Goal: Task Accomplishment & Management: Complete application form

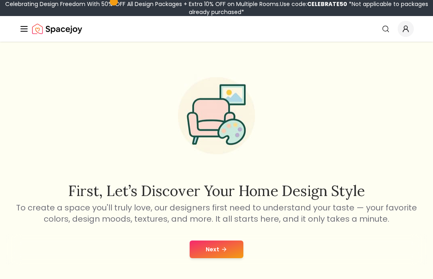
click at [236, 241] on button "Next" at bounding box center [217, 249] width 54 height 18
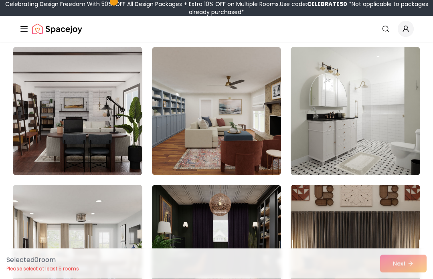
scroll to position [210, 0]
click at [376, 132] on img at bounding box center [354, 111] width 129 height 128
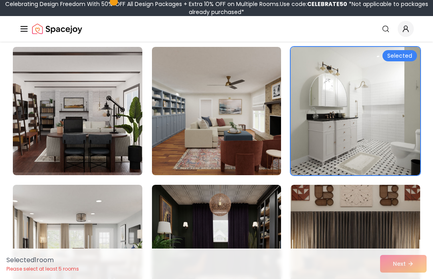
click at [401, 270] on div "Selected 1 room Please select at least 5 rooms Next" at bounding box center [216, 263] width 433 height 30
click at [407, 264] on div "Selected 1 room Please select at least 5 rooms Next" at bounding box center [216, 263] width 433 height 30
click at [405, 273] on div "Selected 1 room Please select at least 5 rooms Next" at bounding box center [216, 263] width 433 height 30
click at [407, 265] on div "Selected 1 room Please select at least 5 rooms Next" at bounding box center [216, 263] width 433 height 30
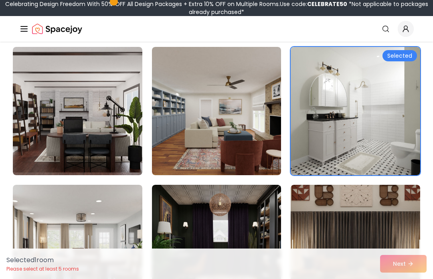
click at [409, 271] on div "Selected 1 room Please select at least 5 rooms Next" at bounding box center [216, 263] width 433 height 30
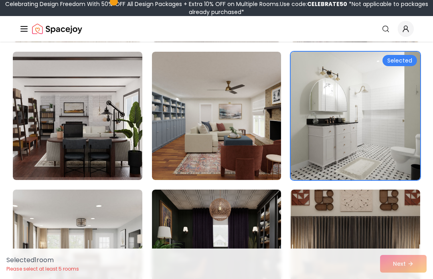
click at [417, 271] on div "Selected 1 room Please select at least 5 rooms Next" at bounding box center [216, 263] width 433 height 30
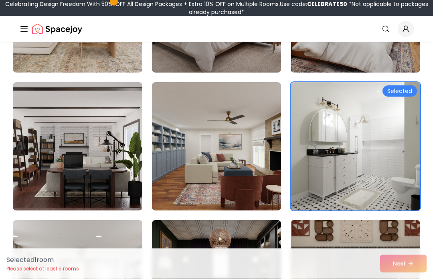
scroll to position [174, 0]
click at [383, 160] on img at bounding box center [354, 146] width 129 height 128
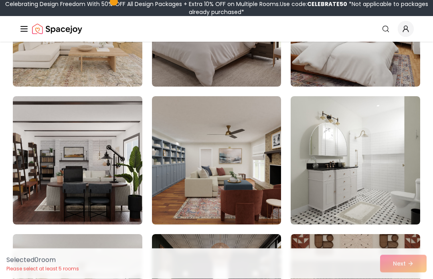
scroll to position [160, 0]
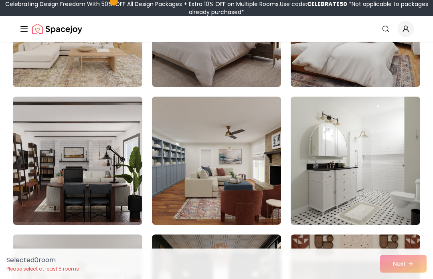
click at [377, 166] on img at bounding box center [354, 161] width 129 height 128
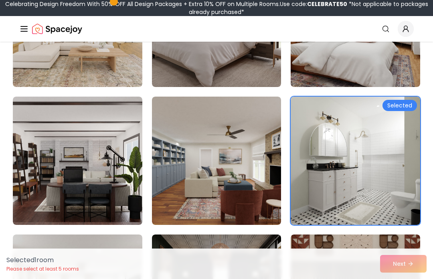
click at [402, 105] on div "Selected" at bounding box center [399, 105] width 34 height 11
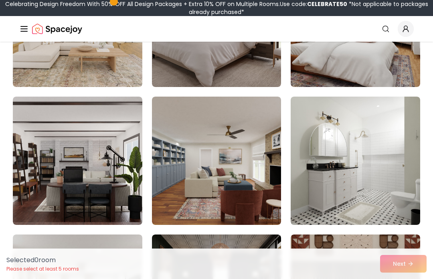
click at [375, 145] on img at bounding box center [354, 161] width 129 height 128
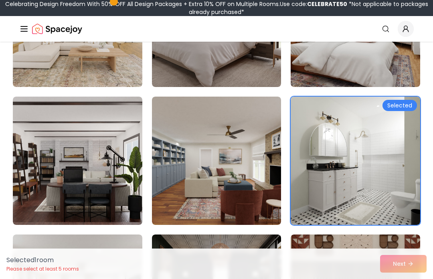
click at [414, 278] on div "Selected 1 room Please select at least 5 rooms Next" at bounding box center [216, 263] width 433 height 30
click at [410, 278] on div "Selected 1 room Please select at least 5 rooms Next" at bounding box center [216, 263] width 433 height 30
click at [405, 278] on div "Selected 1 room Please select at least 5 rooms Next" at bounding box center [216, 263] width 433 height 30
click at [404, 278] on div "Selected 1 room Please select at least 5 rooms Next" at bounding box center [216, 263] width 433 height 30
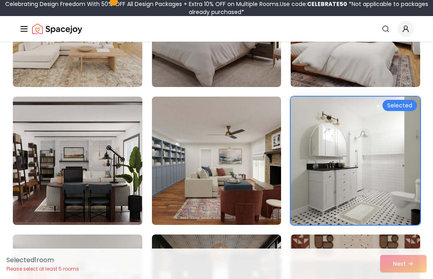
click at [404, 278] on div "Selected 1 room Please select at least 5 rooms Next" at bounding box center [216, 263] width 433 height 30
click at [399, 278] on div "Selected 1 room Please select at least 5 rooms Next" at bounding box center [216, 263] width 433 height 30
click at [404, 278] on div "Selected 1 room Please select at least 5 rooms Next" at bounding box center [216, 263] width 433 height 30
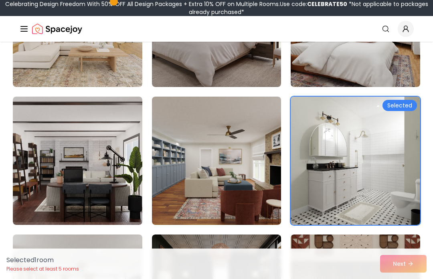
click at [400, 278] on div "Selected 1 room Please select at least 5 rooms Next" at bounding box center [216, 263] width 433 height 30
click at [400, 99] on img at bounding box center [354, 161] width 129 height 128
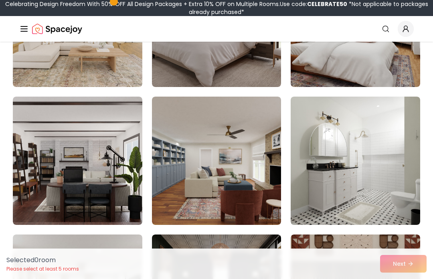
click at [404, 111] on img at bounding box center [354, 161] width 129 height 128
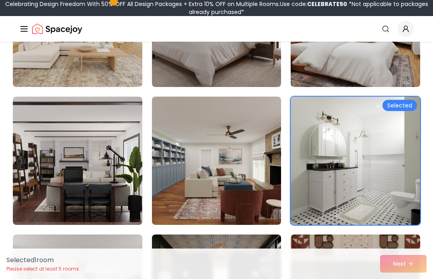
click at [250, 147] on img at bounding box center [216, 161] width 129 height 128
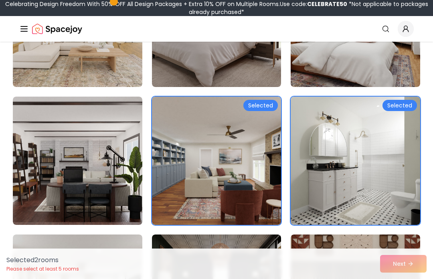
click at [396, 278] on div "Selected 2 room s Please select at least 5 rooms Next" at bounding box center [216, 263] width 433 height 30
click at [403, 278] on div "Selected 2 room s Please select at least 5 rooms Next" at bounding box center [216, 263] width 433 height 30
click at [402, 278] on div "Selected 2 room s Please select at least 5 rooms Next" at bounding box center [216, 263] width 433 height 30
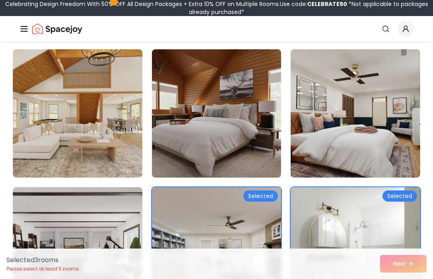
scroll to position [69, 0]
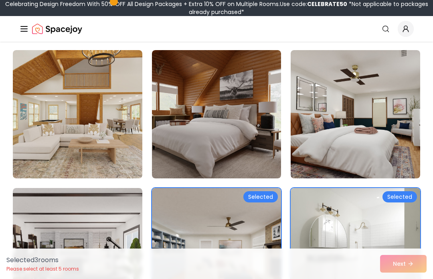
click at [372, 121] on img at bounding box center [354, 114] width 129 height 128
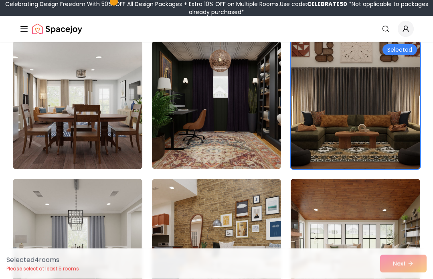
scroll to position [359, 0]
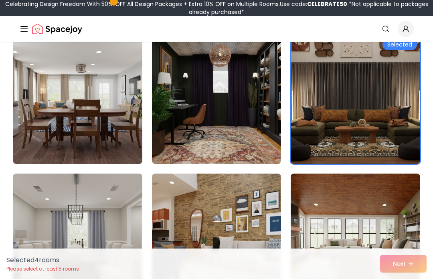
click at [93, 115] on img at bounding box center [77, 100] width 129 height 128
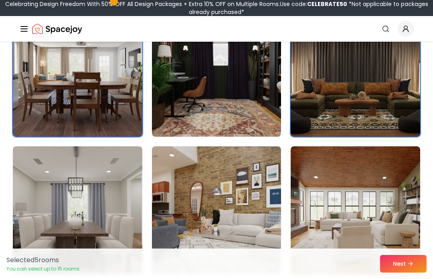
scroll to position [385, 0]
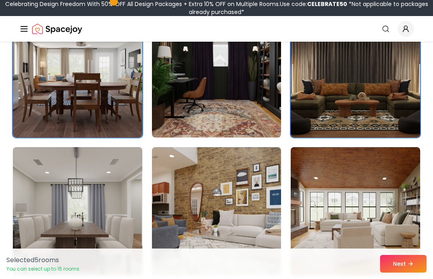
click at [86, 86] on img at bounding box center [77, 73] width 129 height 128
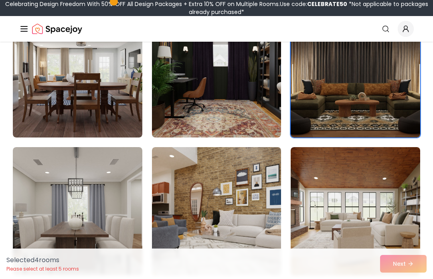
click at [89, 238] on img at bounding box center [77, 211] width 129 height 128
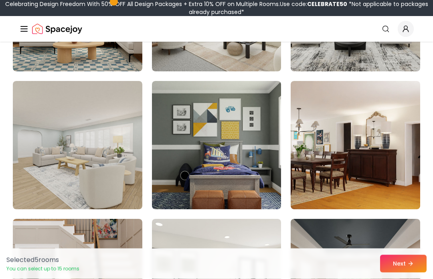
scroll to position [728, 0]
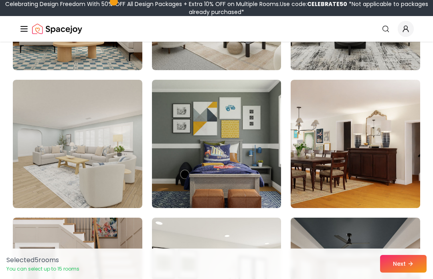
click at [236, 175] on img at bounding box center [216, 144] width 129 height 128
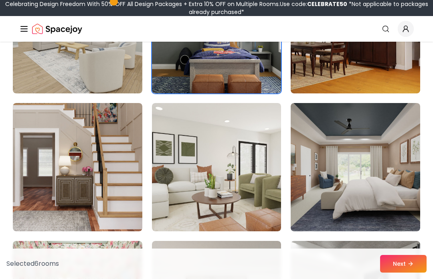
click at [95, 198] on img at bounding box center [77, 167] width 129 height 128
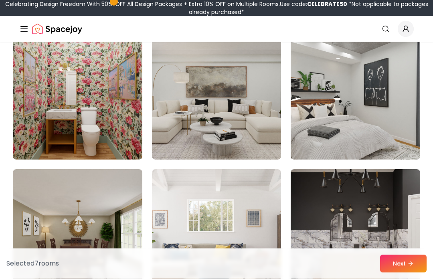
scroll to position [1055, 0]
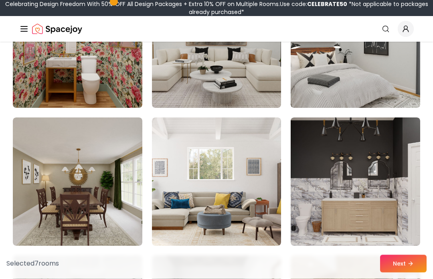
click at [409, 267] on icon at bounding box center [410, 263] width 6 height 6
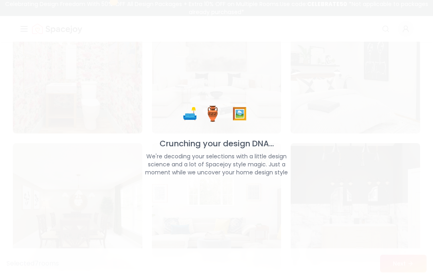
scroll to position [1104, 0]
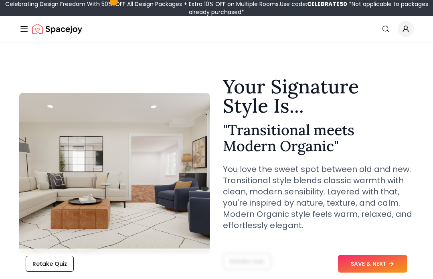
click at [396, 260] on button "SAVE & NEXT" at bounding box center [372, 264] width 69 height 18
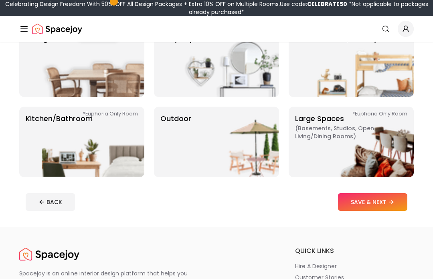
scroll to position [163, 0]
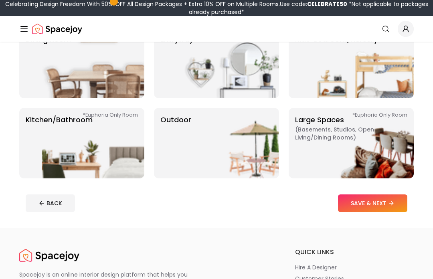
click at [388, 206] on icon at bounding box center [391, 203] width 6 height 6
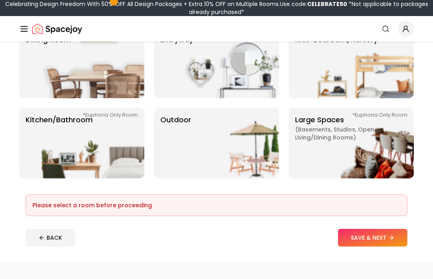
click at [391, 240] on icon at bounding box center [391, 237] width 6 height 6
click at [389, 235] on button "SAVE & NEXT" at bounding box center [372, 238] width 69 height 18
click at [383, 232] on button "SAVE & NEXT" at bounding box center [372, 238] width 69 height 18
click at [382, 232] on button "SAVE & NEXT" at bounding box center [372, 238] width 69 height 18
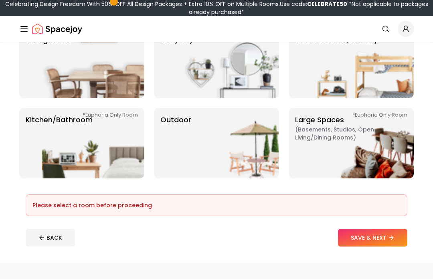
click at [381, 219] on footer "Please select a room before proceeding BACK SAVE & NEXT" at bounding box center [216, 220] width 394 height 65
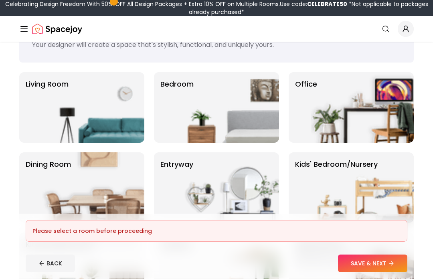
scroll to position [36, 0]
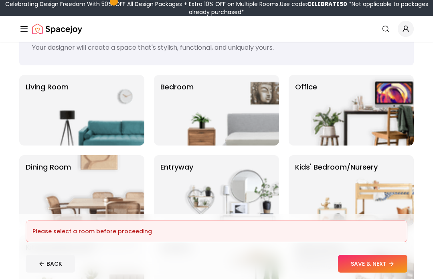
click at [100, 117] on img at bounding box center [93, 110] width 103 height 71
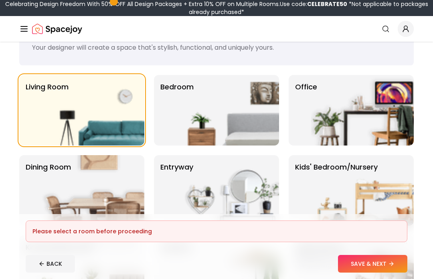
click at [294, 104] on div "Office" at bounding box center [350, 110] width 125 height 71
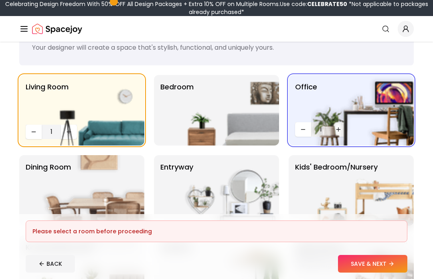
click at [388, 96] on img at bounding box center [362, 110] width 103 height 71
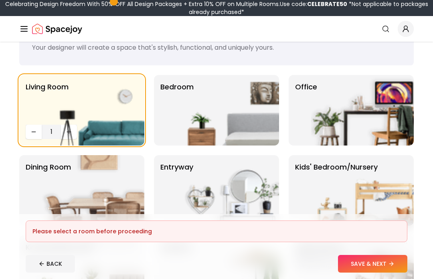
click at [125, 235] on img at bounding box center [93, 270] width 103 height 71
click at [69, 134] on img at bounding box center [93, 110] width 103 height 71
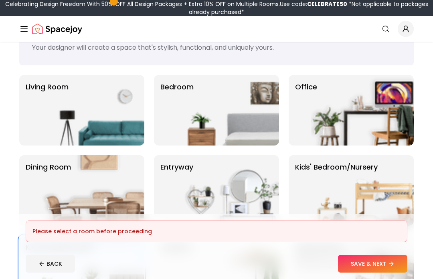
click at [99, 126] on img at bounding box center [93, 110] width 103 height 71
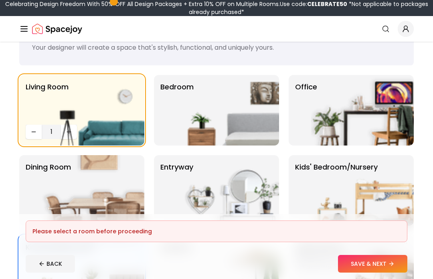
click at [69, 129] on img at bounding box center [93, 110] width 103 height 71
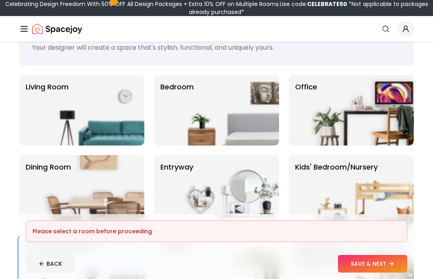
click at [71, 125] on img at bounding box center [93, 110] width 103 height 71
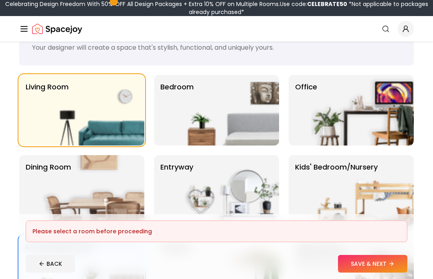
click at [32, 132] on icon "Decrease quantity" at bounding box center [34, 132] width 4 height 0
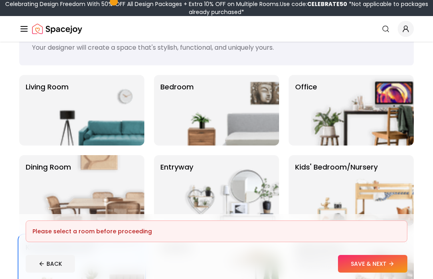
click at [34, 133] on p "Living Room" at bounding box center [47, 110] width 43 height 58
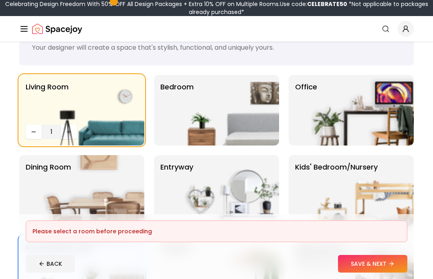
click at [243, 103] on img at bounding box center [227, 110] width 103 height 71
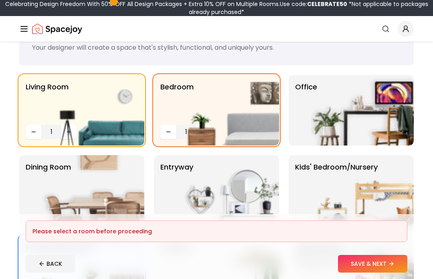
click at [369, 123] on img at bounding box center [362, 110] width 103 height 71
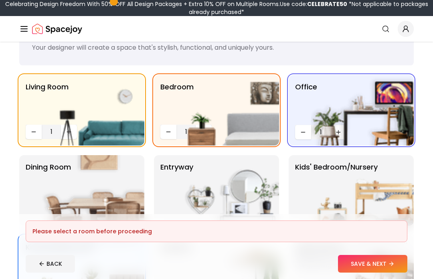
click at [89, 200] on img at bounding box center [93, 190] width 103 height 71
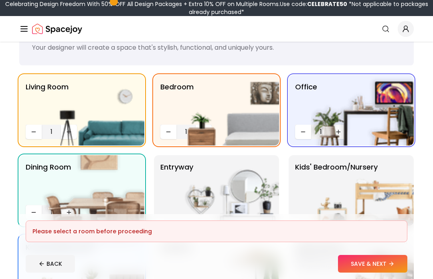
click at [232, 196] on img at bounding box center [227, 190] width 103 height 71
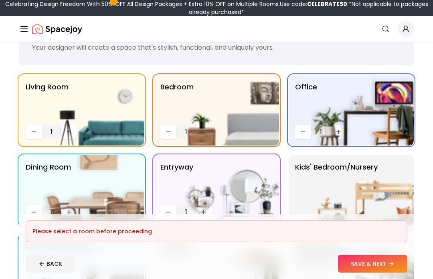
click at [363, 181] on img at bounding box center [362, 190] width 103 height 71
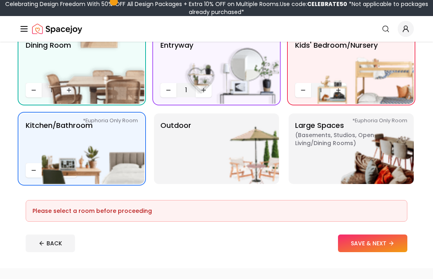
scroll to position [158, 0]
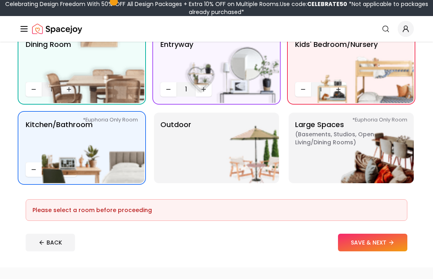
click at [253, 154] on img at bounding box center [227, 148] width 103 height 71
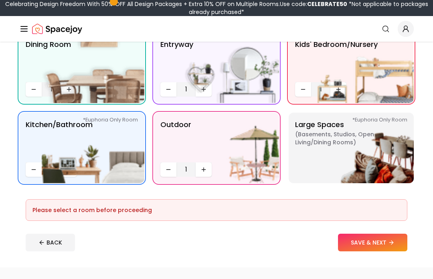
click at [375, 162] on img at bounding box center [362, 148] width 103 height 71
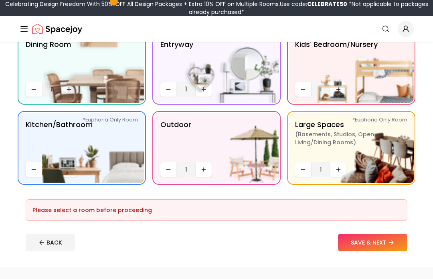
click at [389, 245] on icon at bounding box center [391, 242] width 6 height 6
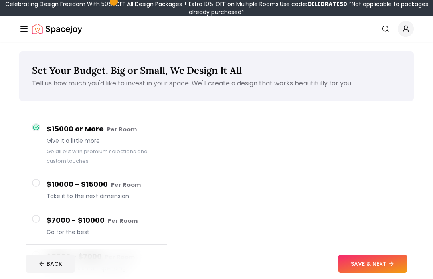
click at [396, 272] on button "SAVE & NEXT" at bounding box center [372, 264] width 69 height 18
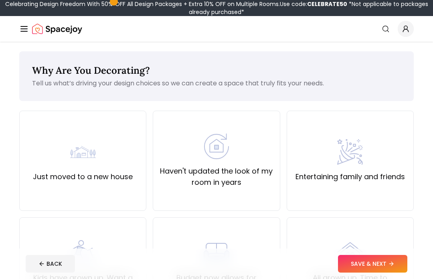
click at [91, 189] on div "Just moved to a new house" at bounding box center [82, 161] width 127 height 100
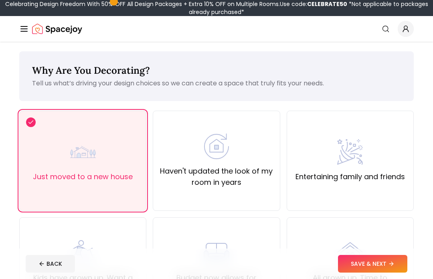
click at [393, 267] on icon at bounding box center [391, 263] width 6 height 6
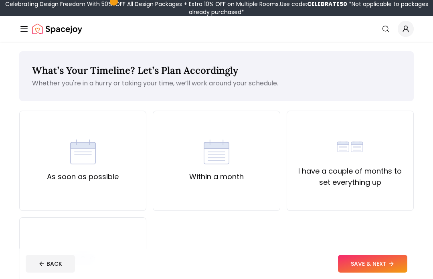
click at [387, 272] on button "SAVE & NEXT" at bounding box center [372, 264] width 69 height 18
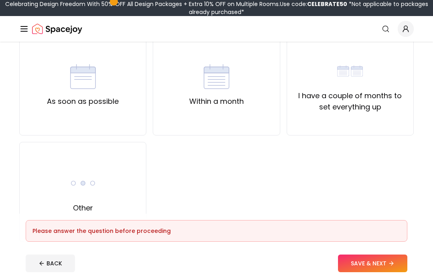
scroll to position [76, 0]
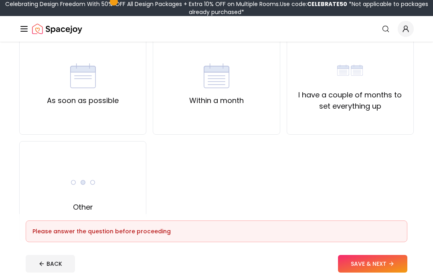
click at [83, 99] on label "As soon as possible" at bounding box center [83, 100] width 72 height 11
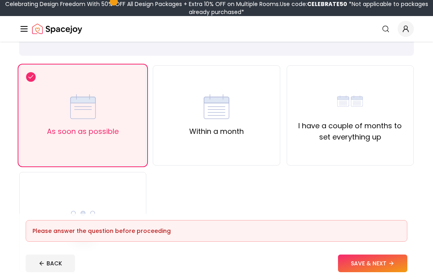
click at [383, 272] on button "SAVE & NEXT" at bounding box center [372, 264] width 69 height 18
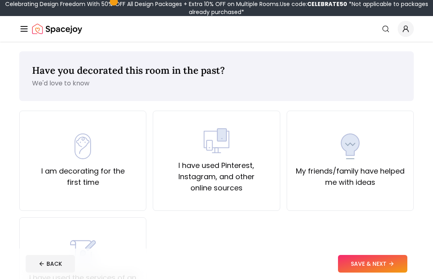
click at [104, 147] on div "I am decorating for the first time" at bounding box center [82, 160] width 113 height 54
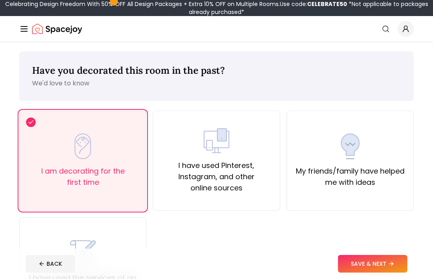
click at [389, 272] on button "SAVE & NEXT" at bounding box center [372, 264] width 69 height 18
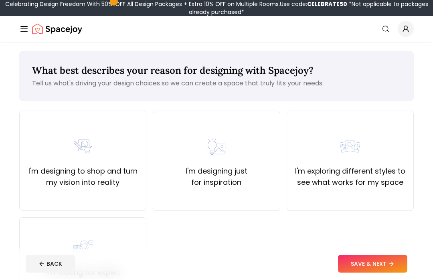
click at [254, 189] on div "I'm designing just for inspiration" at bounding box center [216, 161] width 127 height 100
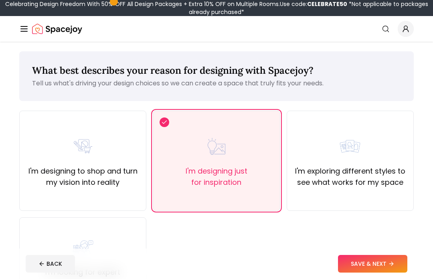
click at [390, 267] on icon at bounding box center [391, 263] width 6 height 6
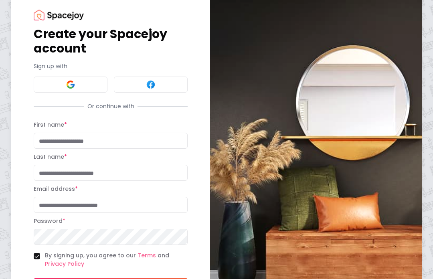
scroll to position [19, 0]
click at [147, 148] on input "First name *" at bounding box center [111, 141] width 154 height 16
click at [148, 149] on div "First name * Last name *" at bounding box center [111, 150] width 154 height 61
click at [134, 144] on input "First name *" at bounding box center [111, 141] width 154 height 16
type input "****"
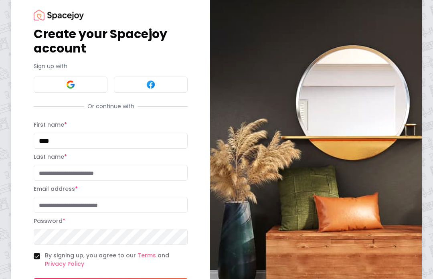
click at [152, 165] on input "Last name *" at bounding box center [111, 173] width 154 height 16
click at [152, 164] on div "Last name *" at bounding box center [111, 166] width 154 height 29
click at [167, 176] on input "Last name *" at bounding box center [111, 173] width 154 height 16
type input "*******"
click at [161, 209] on input "Email address *" at bounding box center [111, 205] width 154 height 16
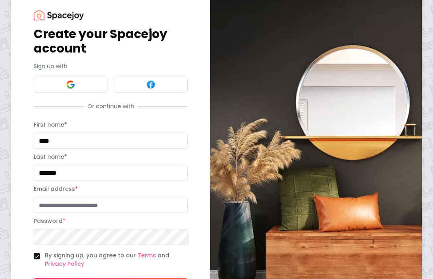
type input "**********"
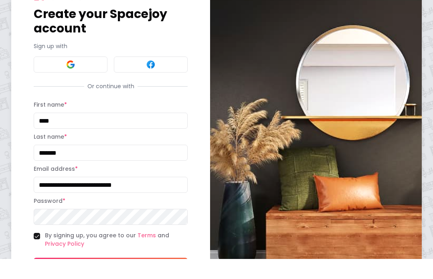
scroll to position [69, 0]
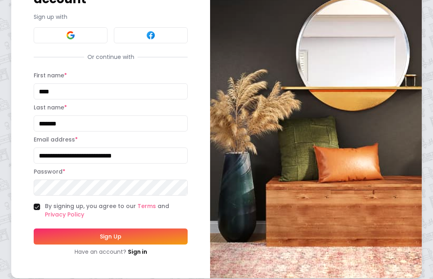
click at [151, 240] on button "Sign Up" at bounding box center [111, 236] width 154 height 16
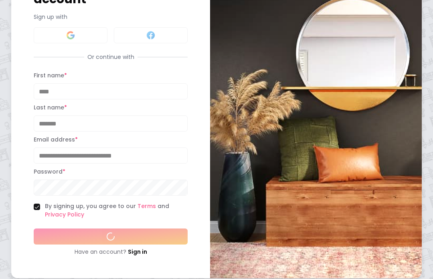
scroll to position [46, 0]
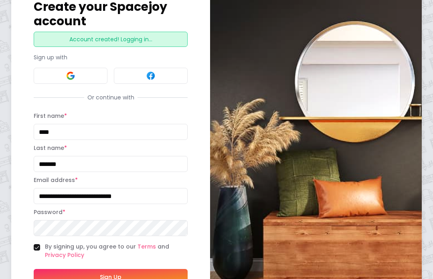
click at [154, 278] on button "Sign Up" at bounding box center [111, 277] width 154 height 16
